Goal: Task Accomplishment & Management: Complete application form

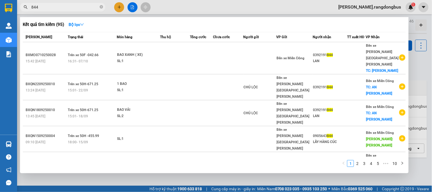
type input "844"
click at [415, 62] on div at bounding box center [216, 96] width 432 height 192
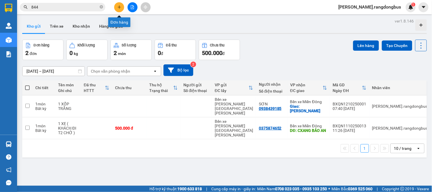
click at [121, 7] on button at bounding box center [119, 7] width 10 height 10
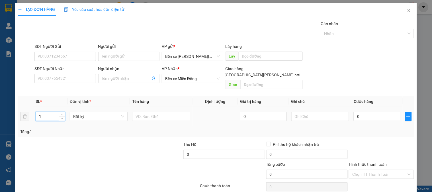
drag, startPoint x: 36, startPoint y: 112, endPoint x: 32, endPoint y: 111, distance: 4.0
click at [32, 111] on tr "1 Bất kỳ 0 0" at bounding box center [216, 116] width 396 height 19
type input "2"
click at [142, 112] on input "text" at bounding box center [161, 116] width 58 height 9
type input "2 BAO"
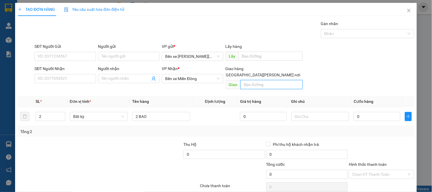
click at [266, 80] on input "text" at bounding box center [272, 84] width 62 height 9
type input "THÀNH CÔNG"
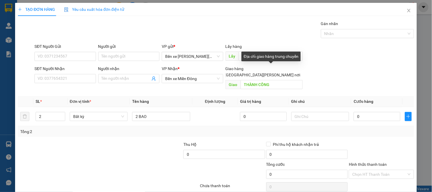
click at [222, 73] on input "[GEOGRAPHIC_DATA][PERSON_NAME] nơi" at bounding box center [220, 75] width 4 height 4
checkbox input "true"
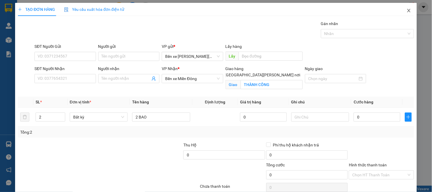
click at [407, 12] on icon "close" at bounding box center [409, 10] width 5 height 5
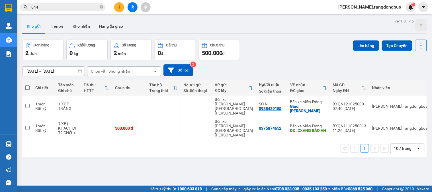
click at [82, 7] on input "844" at bounding box center [64, 7] width 67 height 6
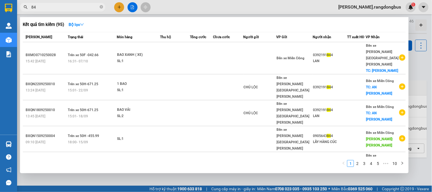
type input "8"
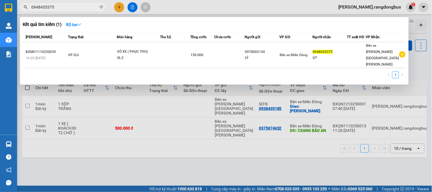
type input "0948435375"
click at [414, 69] on div at bounding box center [216, 96] width 432 height 192
